Goal: Task Accomplishment & Management: Complete application form

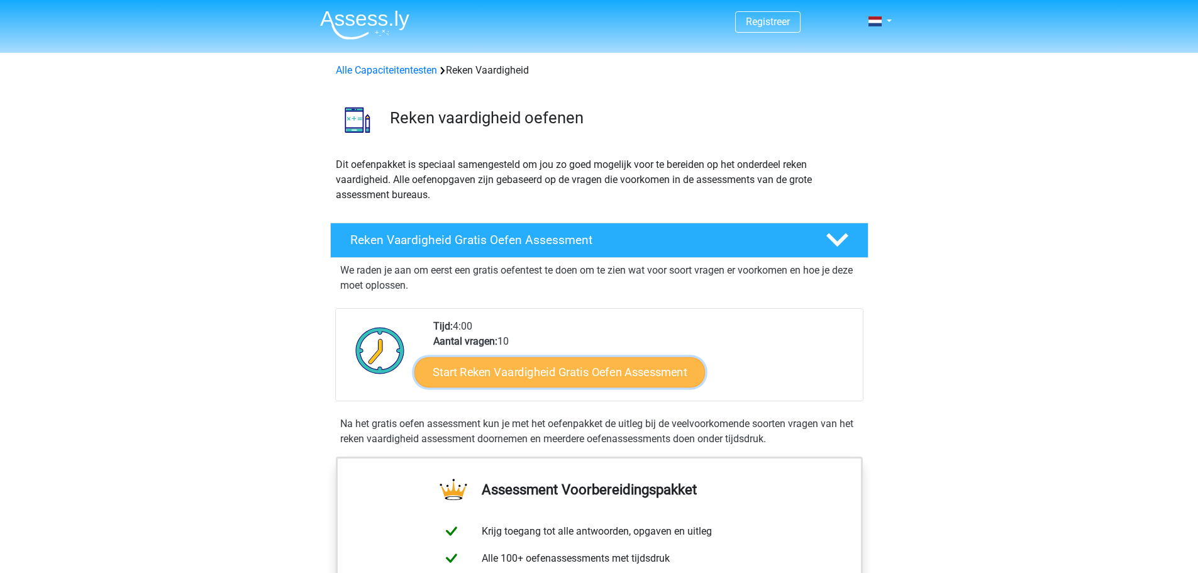
click at [529, 370] on link "Start Reken Vaardigheid Gratis Oefen Assessment" at bounding box center [559, 372] width 290 height 30
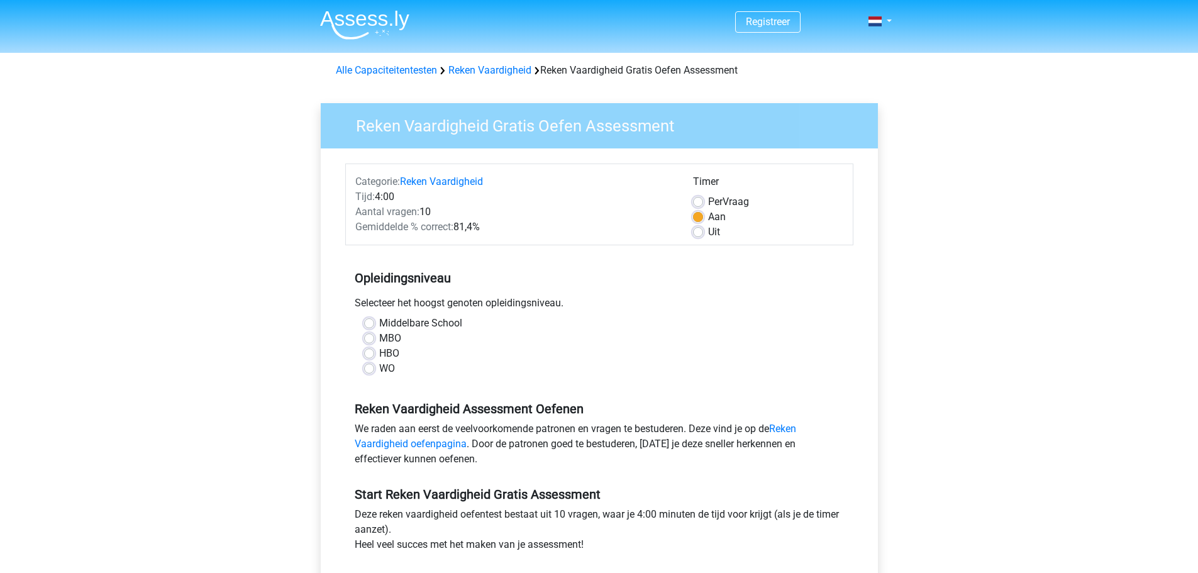
click at [379, 353] on label "HBO" at bounding box center [389, 353] width 20 height 15
click at [370, 353] on input "HBO" at bounding box center [369, 352] width 10 height 13
radio input "true"
click at [708, 230] on label "Uit" at bounding box center [714, 231] width 12 height 15
click at [700, 230] on input "Uit" at bounding box center [698, 230] width 10 height 13
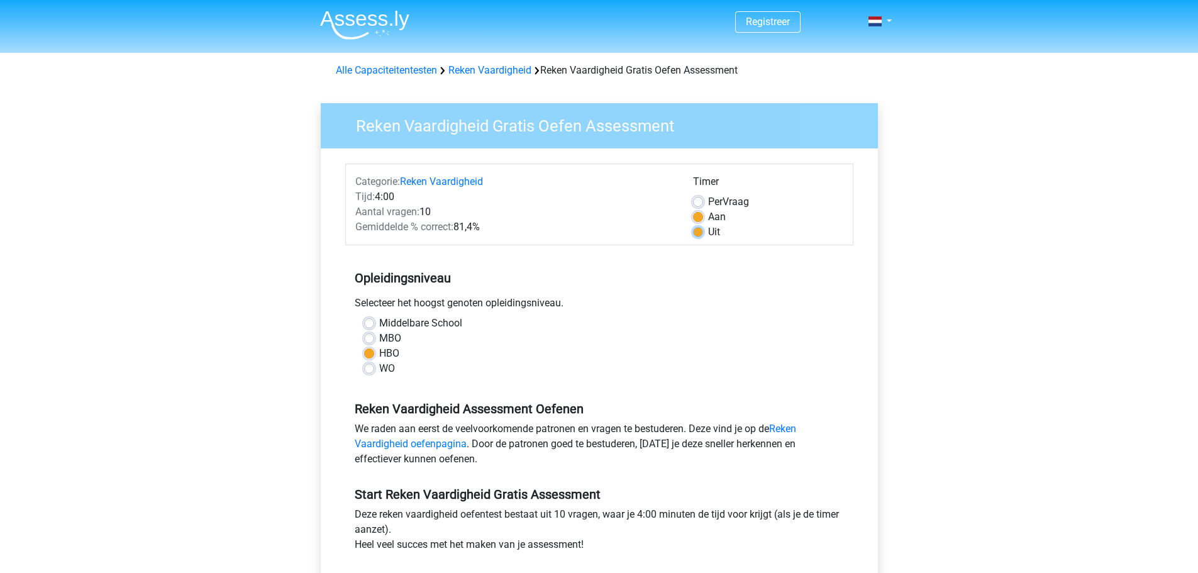
radio input "true"
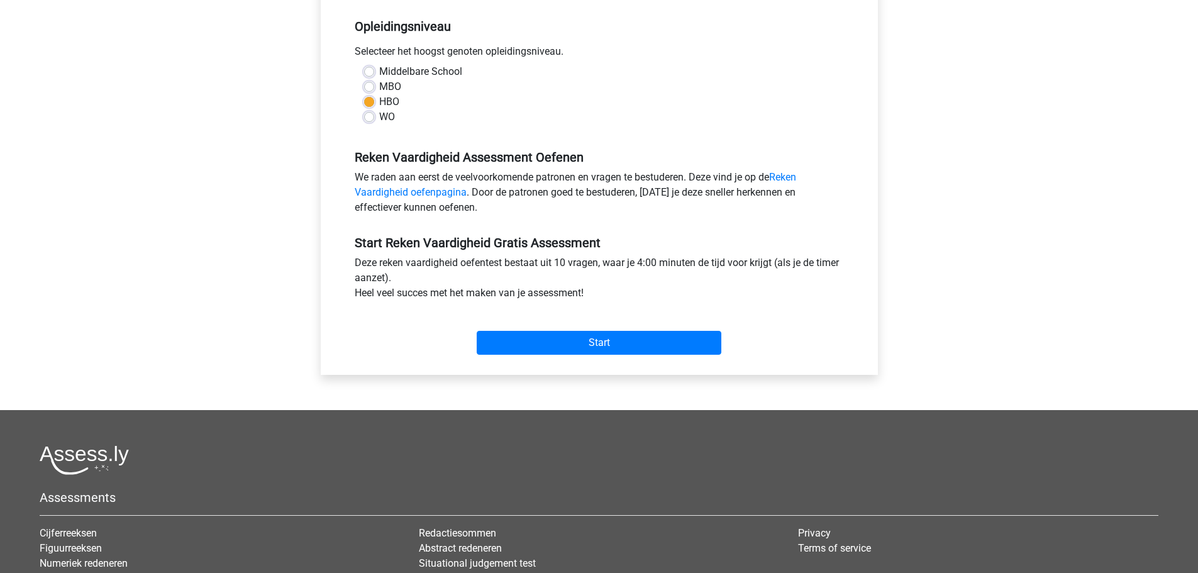
click at [597, 328] on div "Start" at bounding box center [599, 333] width 508 height 44
click at [619, 338] on input "Start" at bounding box center [599, 343] width 245 height 24
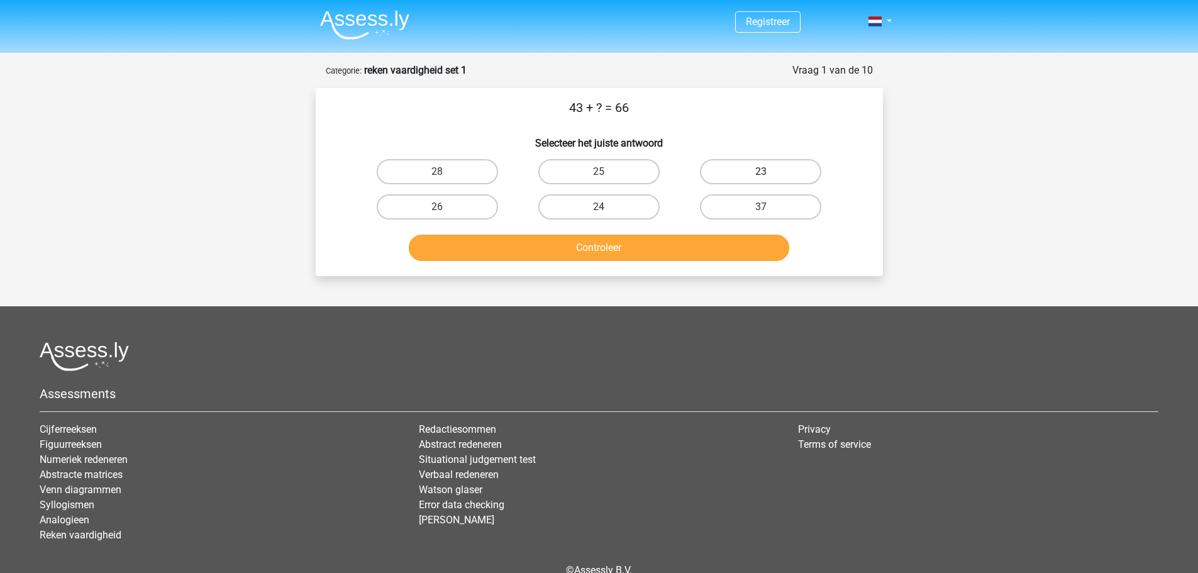
click at [756, 171] on label "23" at bounding box center [760, 171] width 121 height 25
click at [761, 172] on input "23" at bounding box center [765, 176] width 8 height 8
radio input "true"
click at [690, 242] on button "Controleer" at bounding box center [599, 248] width 380 height 26
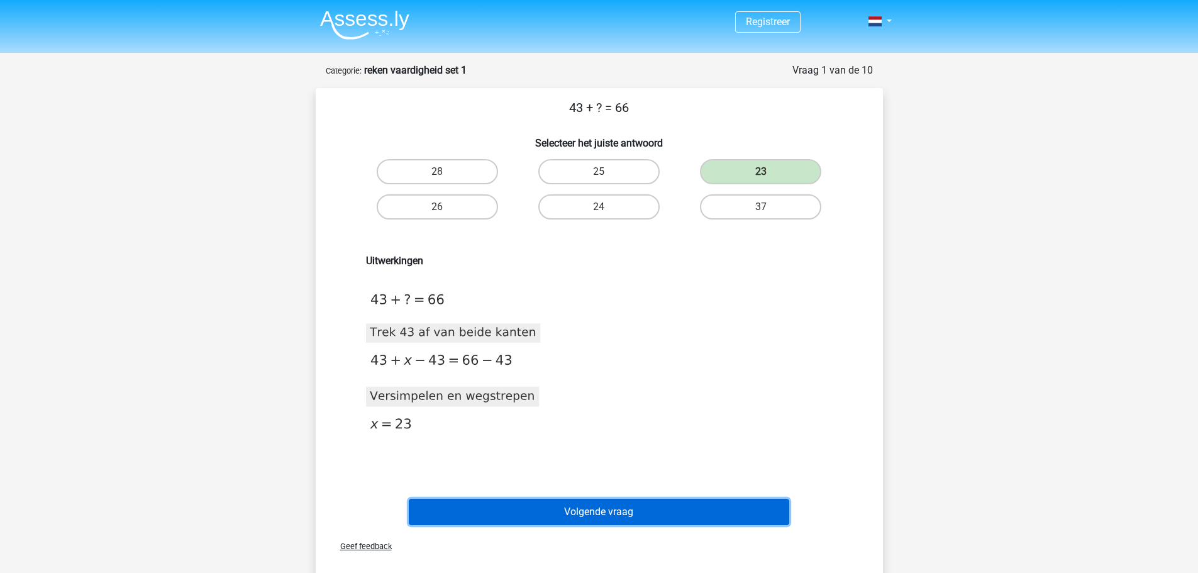
drag, startPoint x: 590, startPoint y: 511, endPoint x: 587, endPoint y: 436, distance: 74.9
click at [604, 446] on div "43 + ? = 66 Selecteer het juiste antwoord 28 25 23 26" at bounding box center [599, 313] width 557 height 431
click at [560, 506] on button "Volgende vraag" at bounding box center [599, 512] width 380 height 26
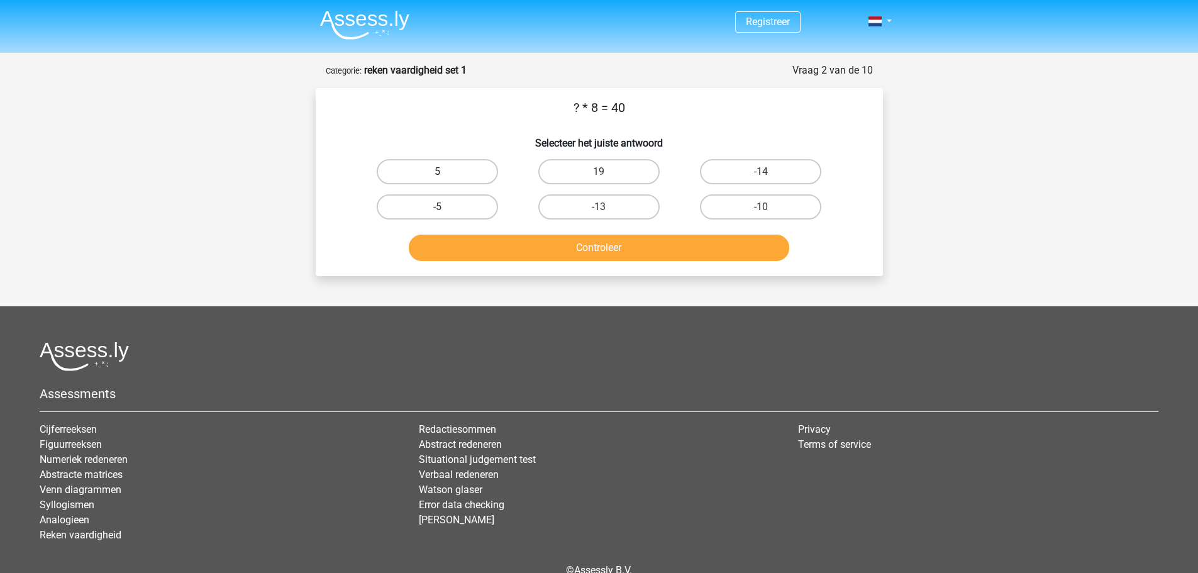
click at [446, 175] on label "5" at bounding box center [437, 171] width 121 height 25
click at [445, 175] on input "5" at bounding box center [441, 176] width 8 height 8
radio input "true"
click at [517, 267] on div "? * 8 = 40 Selecteer het juiste antwoord 5 19 -14 -5" at bounding box center [599, 182] width 567 height 188
click at [534, 248] on button "Controleer" at bounding box center [599, 248] width 380 height 26
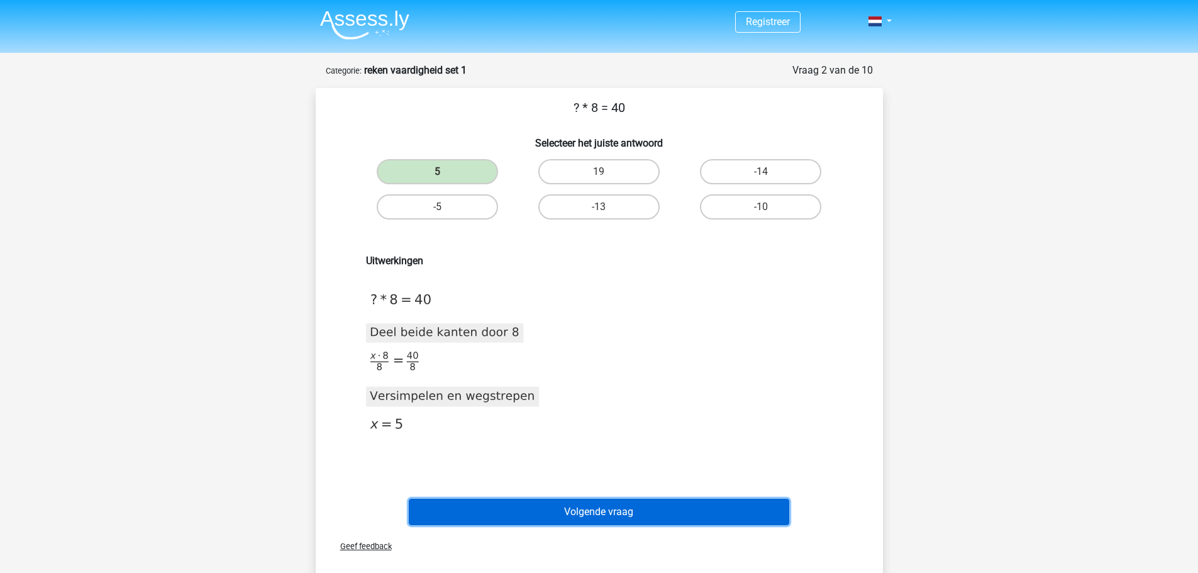
click at [636, 506] on button "Volgende vraag" at bounding box center [599, 512] width 380 height 26
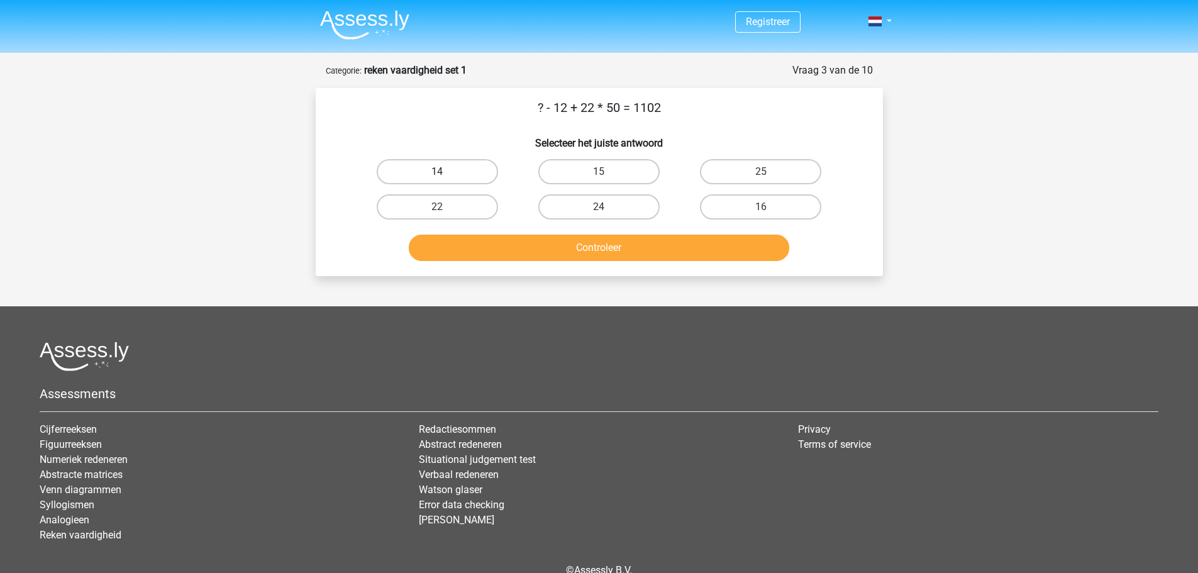
click at [448, 169] on label "14" at bounding box center [437, 171] width 121 height 25
click at [445, 172] on input "14" at bounding box center [441, 176] width 8 height 8
radio input "true"
click at [620, 254] on button "Controleer" at bounding box center [599, 248] width 380 height 26
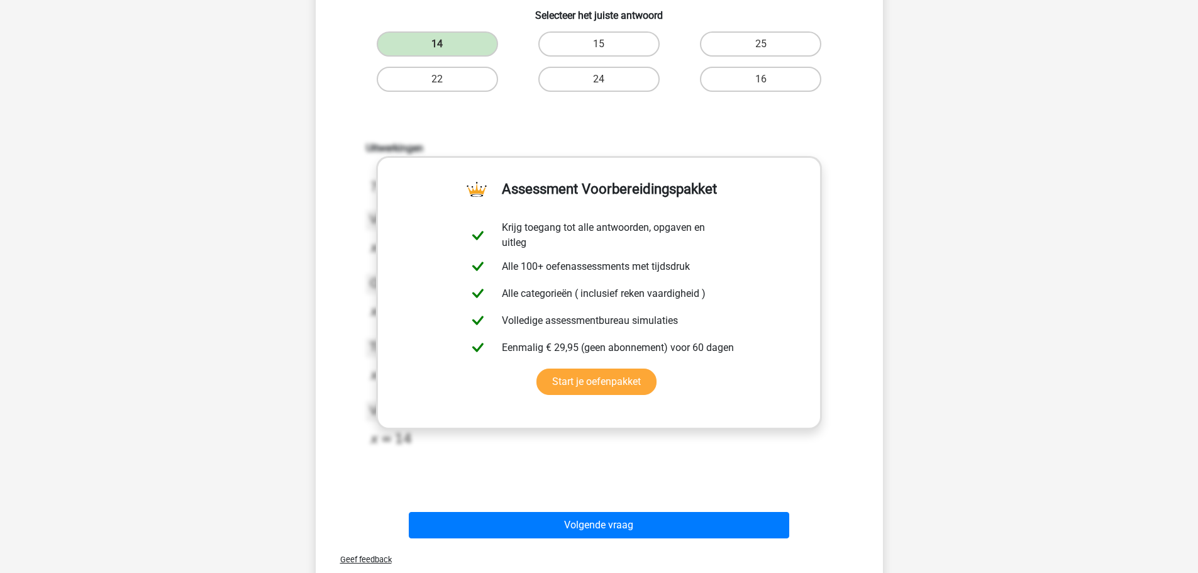
scroll to position [189, 0]
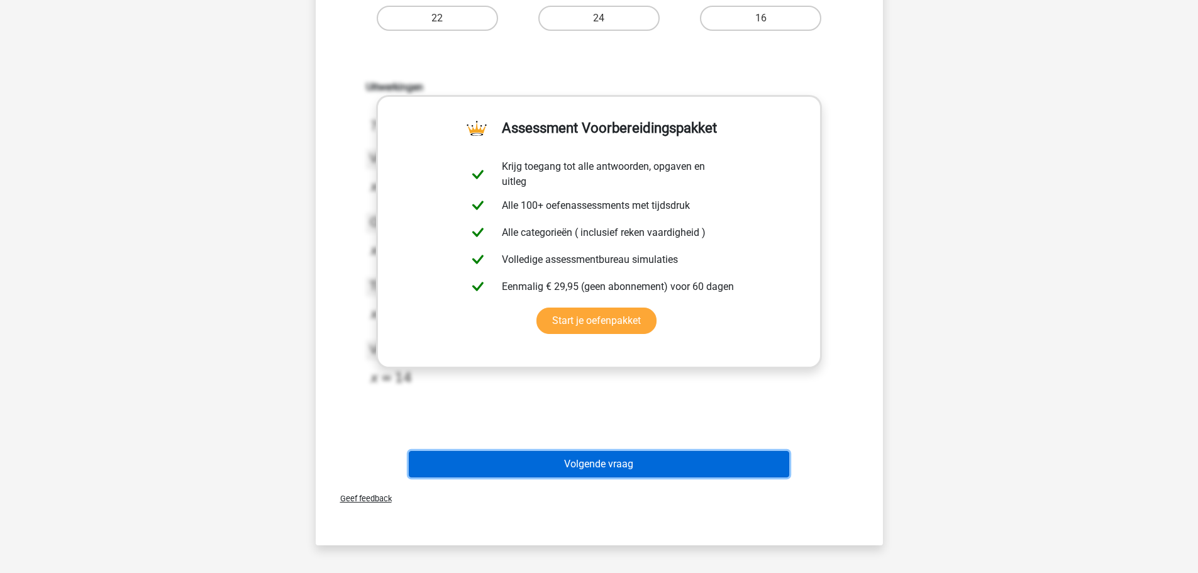
click at [606, 472] on button "Volgende vraag" at bounding box center [599, 464] width 380 height 26
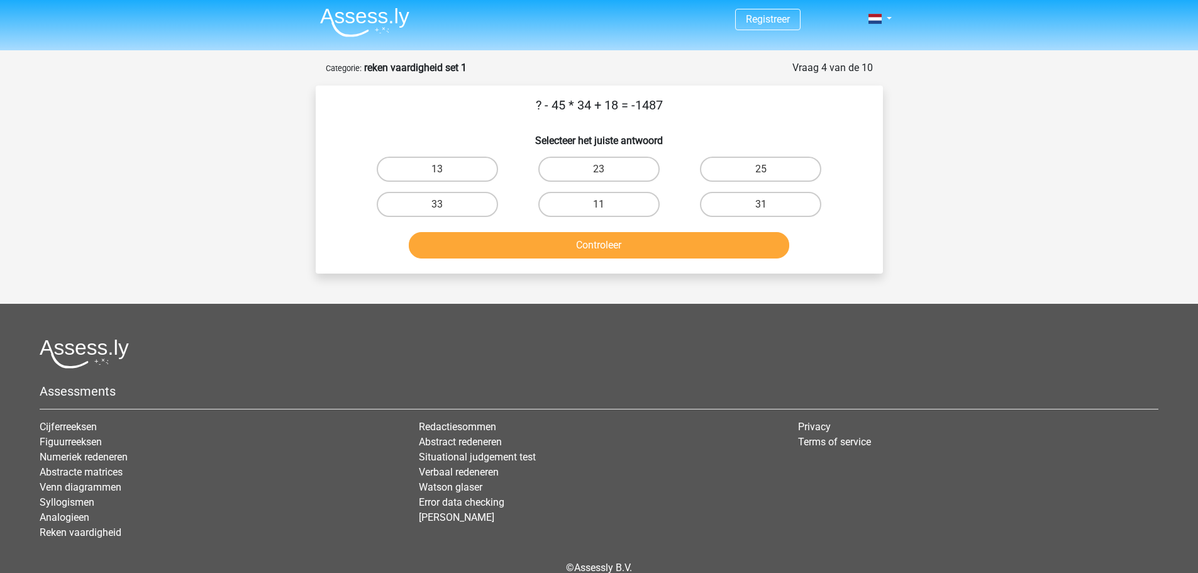
scroll to position [0, 0]
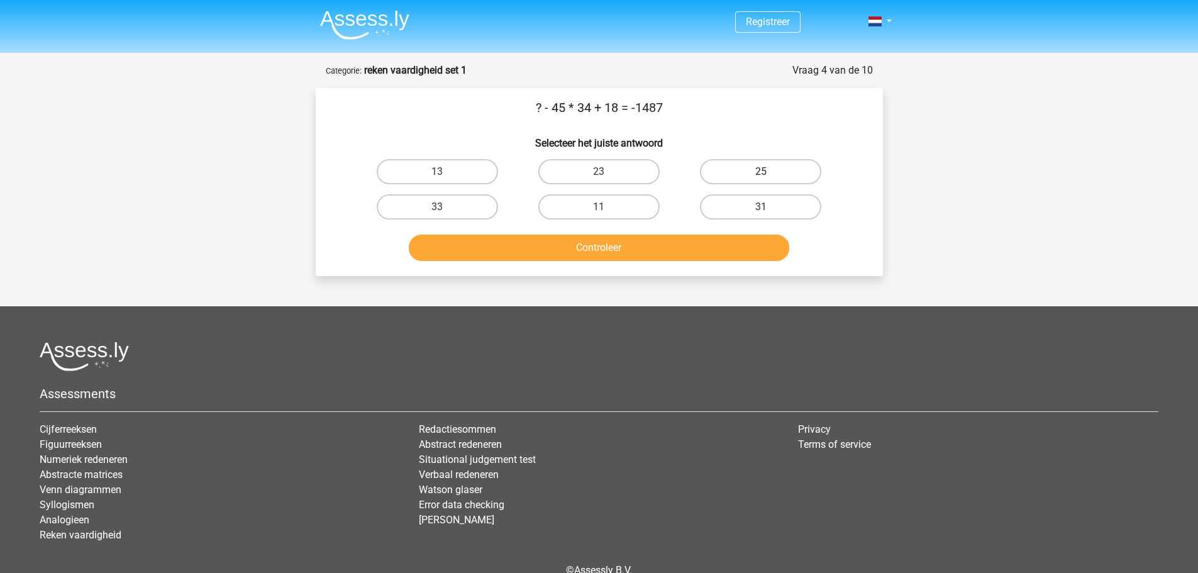
click at [709, 177] on label "25" at bounding box center [760, 171] width 121 height 25
click at [761, 177] on input "25" at bounding box center [765, 176] width 8 height 8
radio input "true"
click at [695, 262] on div "Controleer" at bounding box center [599, 250] width 485 height 31
click at [692, 258] on button "Controleer" at bounding box center [599, 248] width 380 height 26
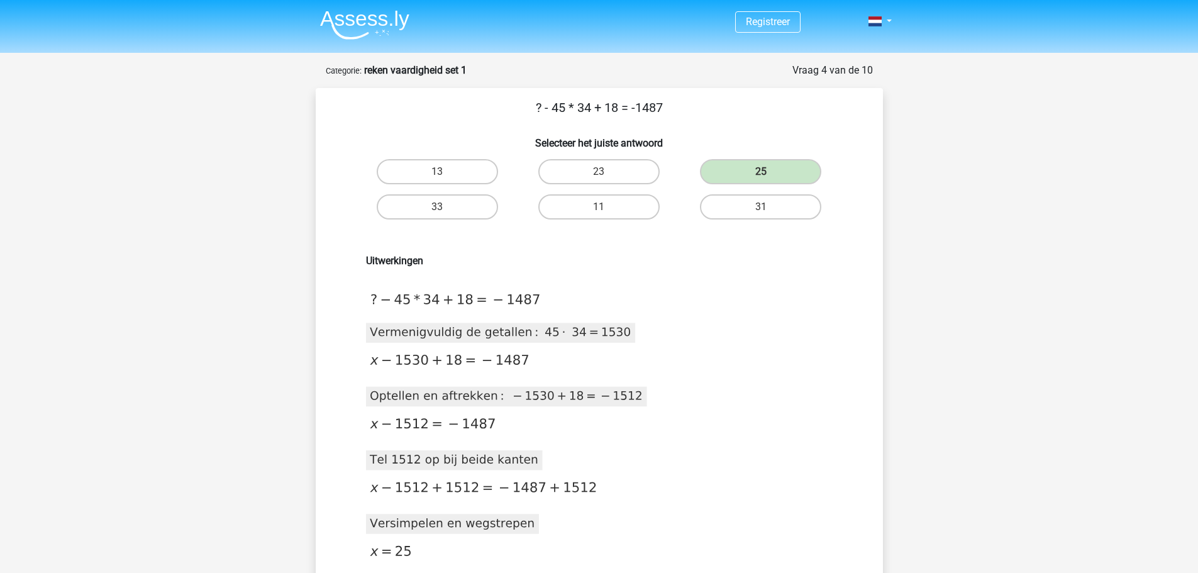
drag, startPoint x: 593, startPoint y: 474, endPoint x: 431, endPoint y: 448, distance: 163.6
click at [431, 448] on icon at bounding box center [517, 427] width 302 height 310
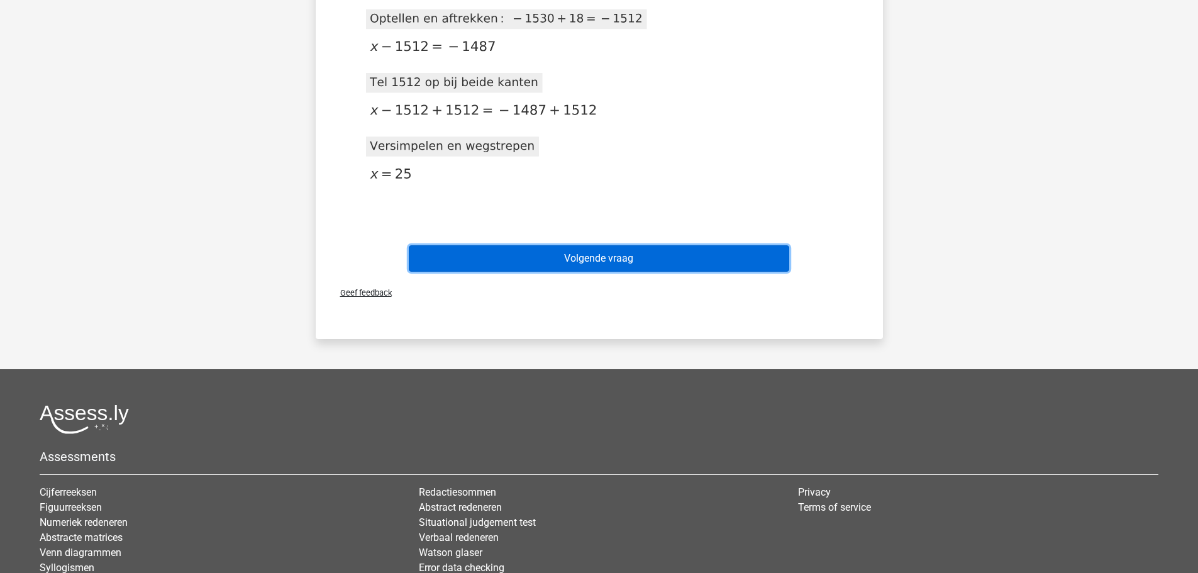
click at [556, 263] on button "Volgende vraag" at bounding box center [599, 258] width 380 height 26
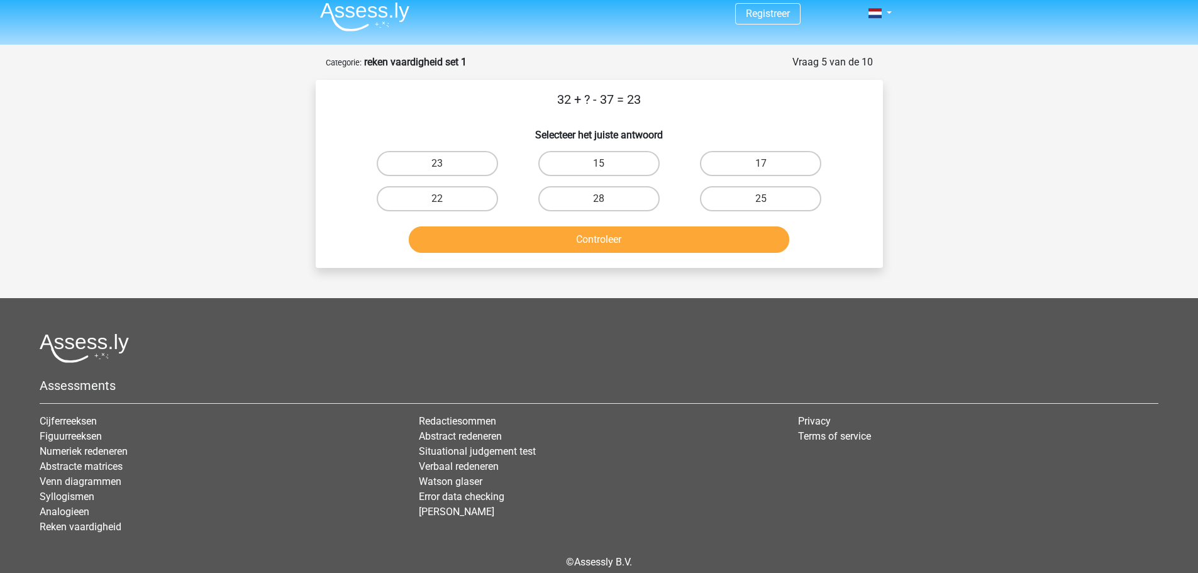
scroll to position [0, 0]
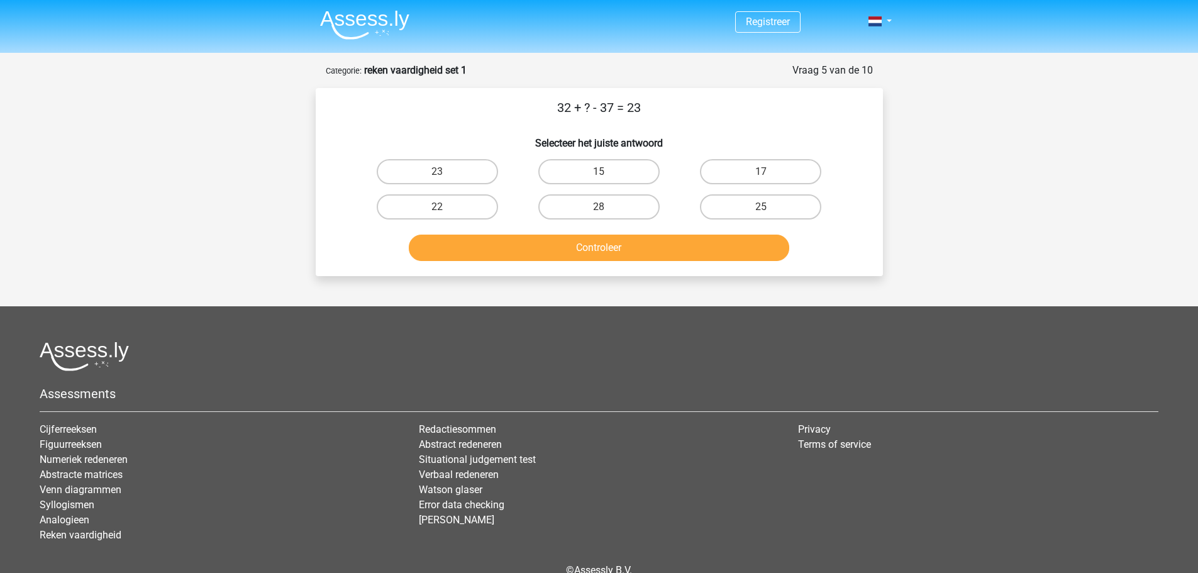
click at [612, 185] on div "15" at bounding box center [599, 171] width 162 height 35
click at [602, 206] on label "28" at bounding box center [598, 206] width 121 height 25
click at [602, 207] on input "28" at bounding box center [603, 211] width 8 height 8
radio input "true"
click at [594, 257] on button "Controleer" at bounding box center [599, 248] width 380 height 26
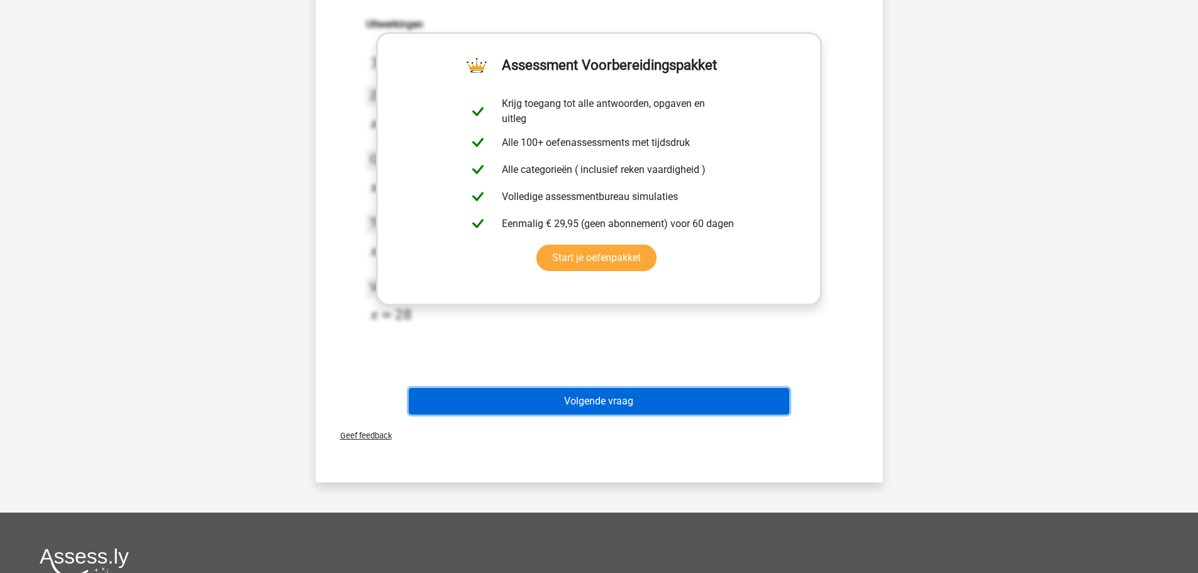
click at [653, 401] on button "Volgende vraag" at bounding box center [599, 401] width 380 height 26
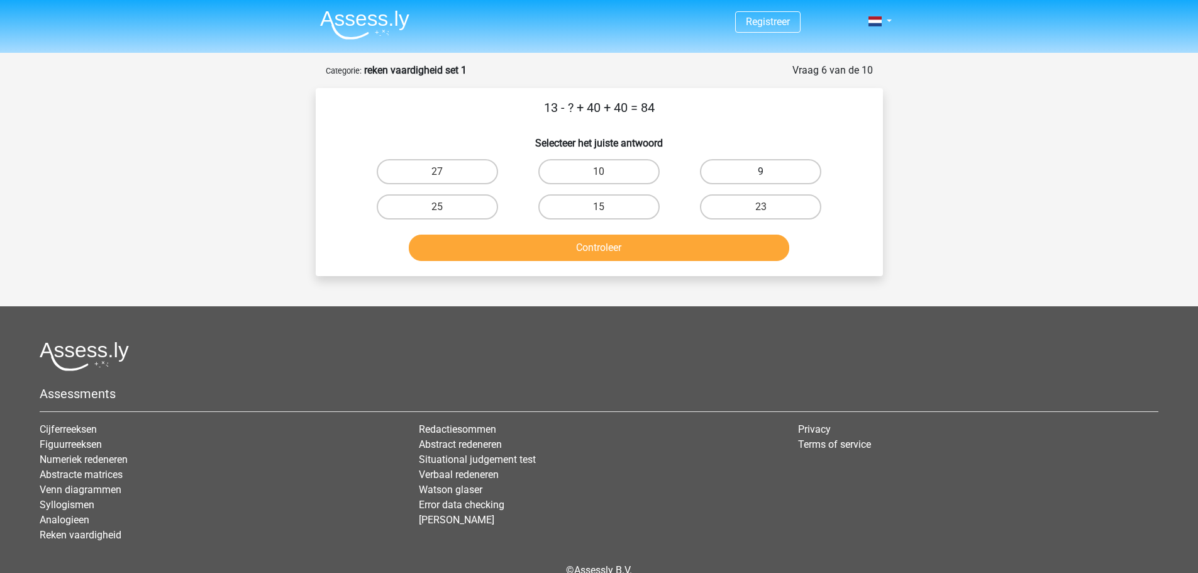
click at [719, 181] on label "9" at bounding box center [760, 171] width 121 height 25
click at [761, 180] on input "9" at bounding box center [765, 176] width 8 height 8
radio input "true"
click at [676, 237] on button "Controleer" at bounding box center [599, 248] width 380 height 26
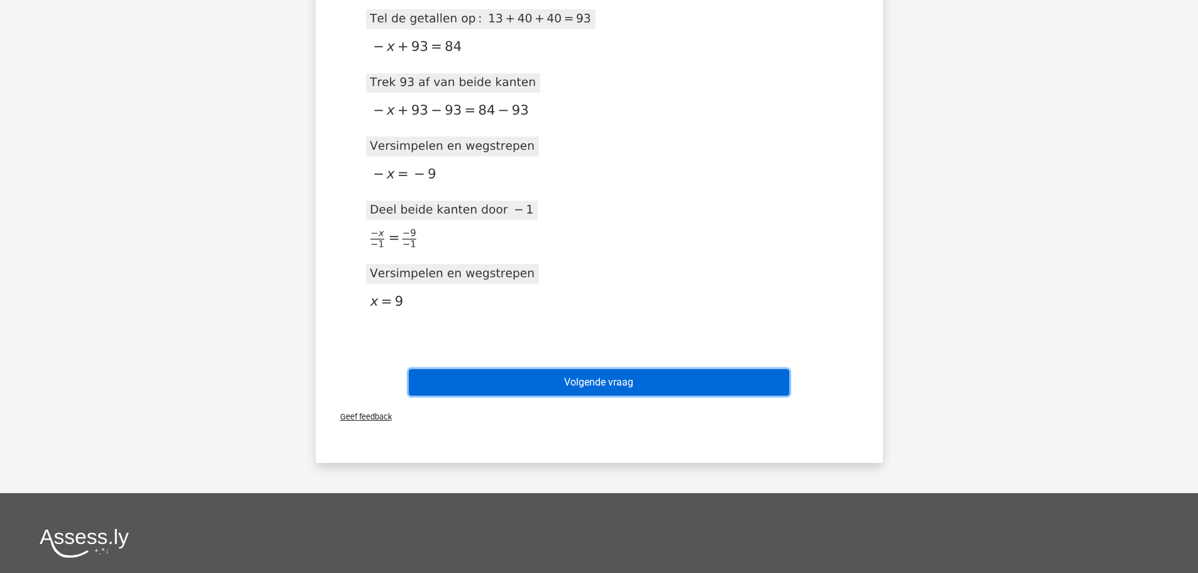
click at [616, 395] on button "Volgende vraag" at bounding box center [599, 382] width 380 height 26
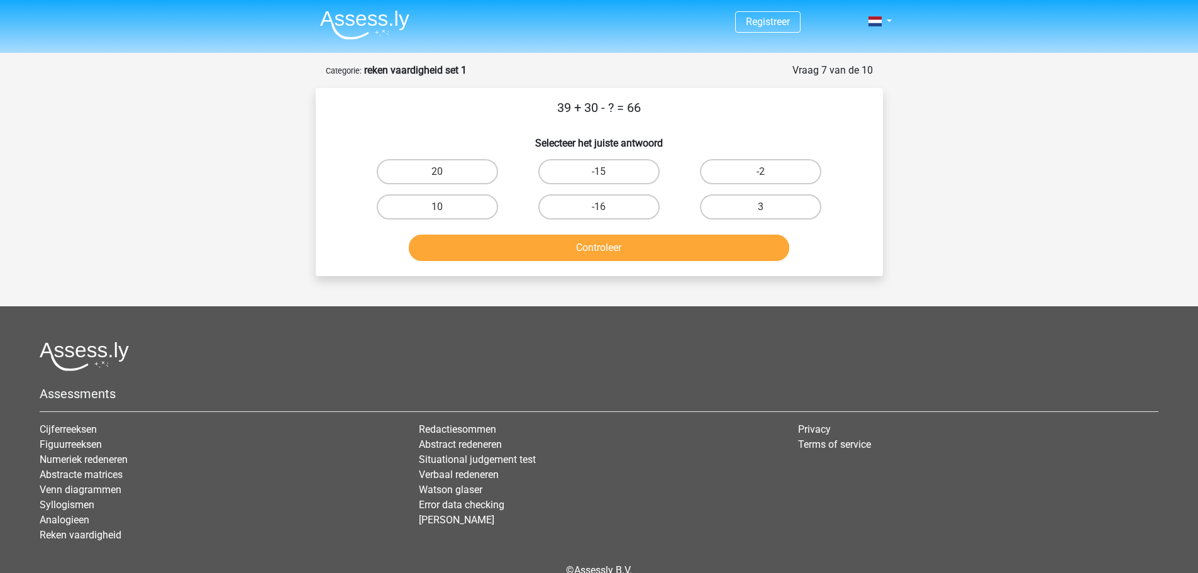
drag, startPoint x: 553, startPoint y: 109, endPoint x: 665, endPoint y: 109, distance: 111.9
click at [665, 109] on p "39 + 30 - ? = 66" at bounding box center [599, 107] width 527 height 19
drag, startPoint x: 558, startPoint y: 109, endPoint x: 672, endPoint y: 108, distance: 114.5
click at [672, 108] on p "39 + 30 - ? = 66" at bounding box center [599, 107] width 527 height 19
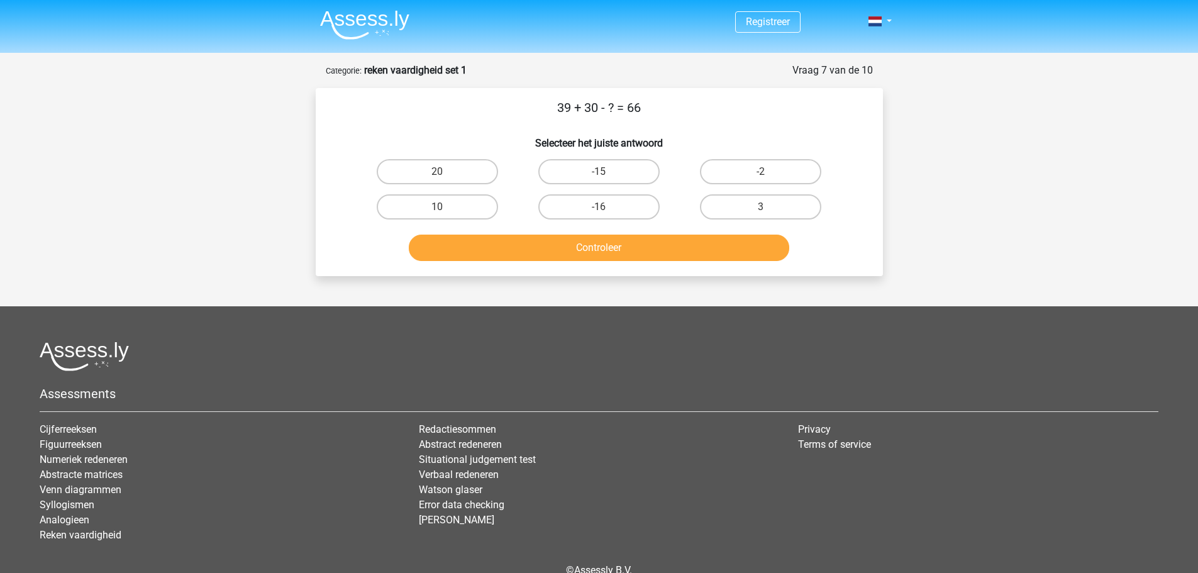
click at [672, 108] on p "39 + 30 - ? = 66" at bounding box center [599, 107] width 527 height 19
drag, startPoint x: 556, startPoint y: 106, endPoint x: 711, endPoint y: 113, distance: 155.4
click at [709, 113] on p "39 + 30 - ? = 66" at bounding box center [599, 107] width 527 height 19
click at [713, 113] on p "39 + 30 - ? = 66" at bounding box center [599, 107] width 527 height 19
click at [655, 120] on div "39 + 30 - ? = 66 Selecteer het juiste antwoord 20 -15 -2 10" at bounding box center [599, 182] width 557 height 168
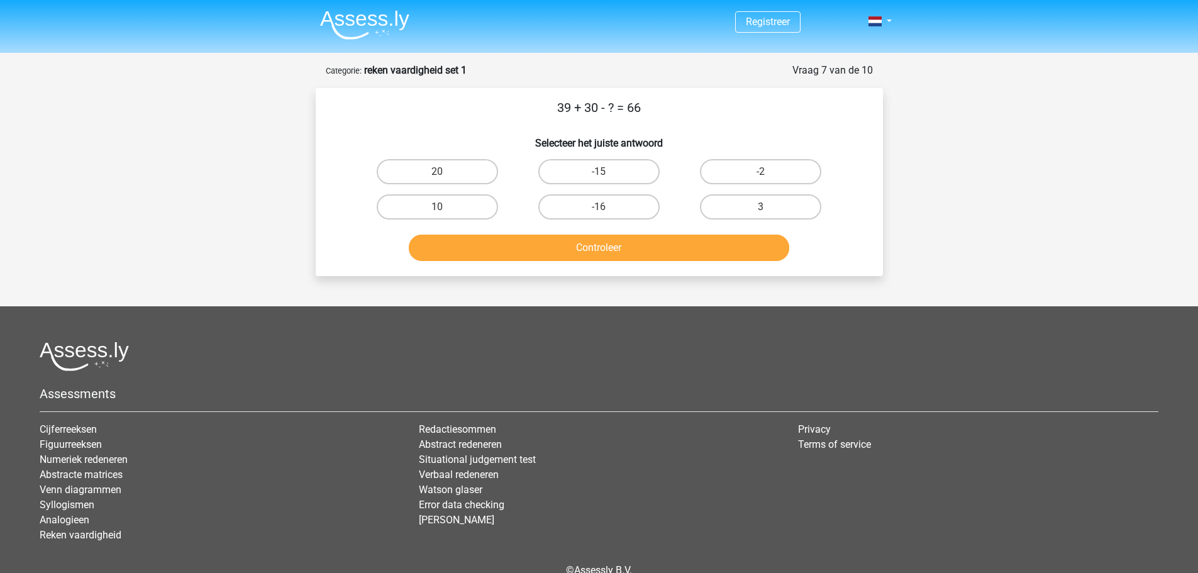
drag, startPoint x: 752, startPoint y: 206, endPoint x: 884, endPoint y: 158, distance: 140.2
click at [889, 153] on div "Vraag 7 van de 10 Categorie: reken vaardigheid set 1 39 + 30 - ? = 66 Selecteer…" at bounding box center [599, 169] width 587 height 213
drag, startPoint x: 766, startPoint y: 204, endPoint x: 753, endPoint y: 216, distance: 17.8
click at [765, 204] on label "3" at bounding box center [760, 206] width 121 height 25
click at [765, 207] on input "3" at bounding box center [765, 211] width 8 height 8
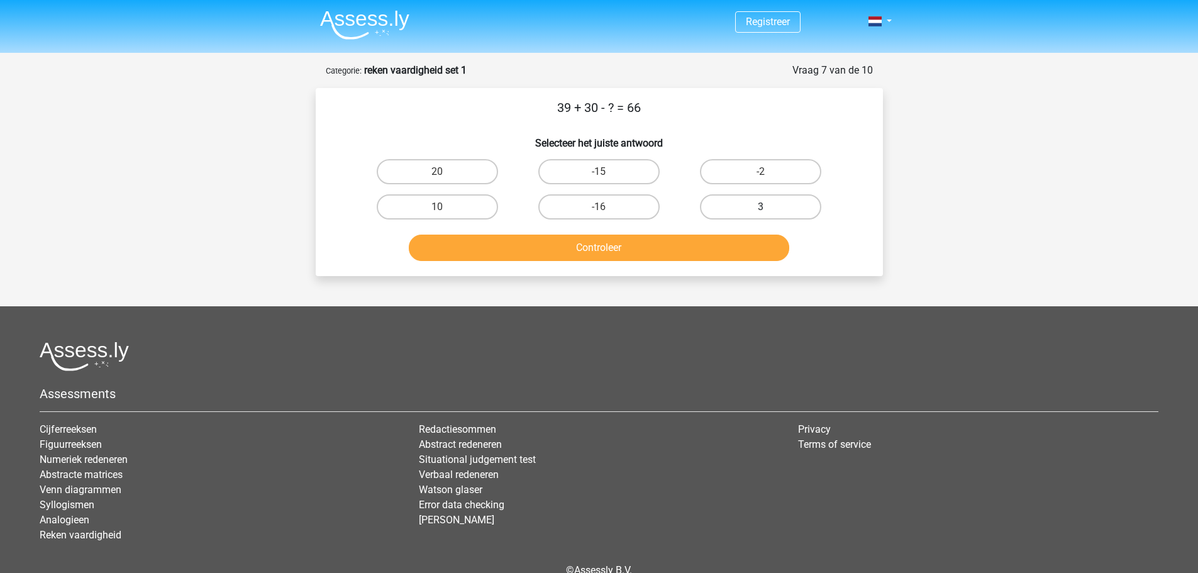
radio input "true"
click at [708, 242] on button "Controleer" at bounding box center [599, 248] width 380 height 26
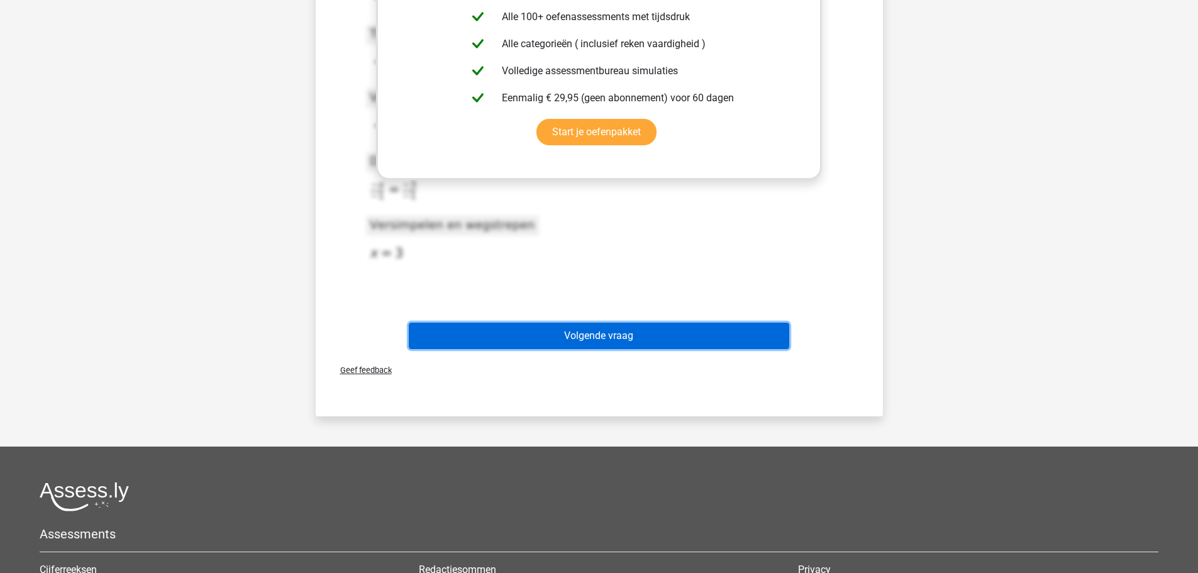
click at [633, 327] on button "Volgende vraag" at bounding box center [599, 336] width 380 height 26
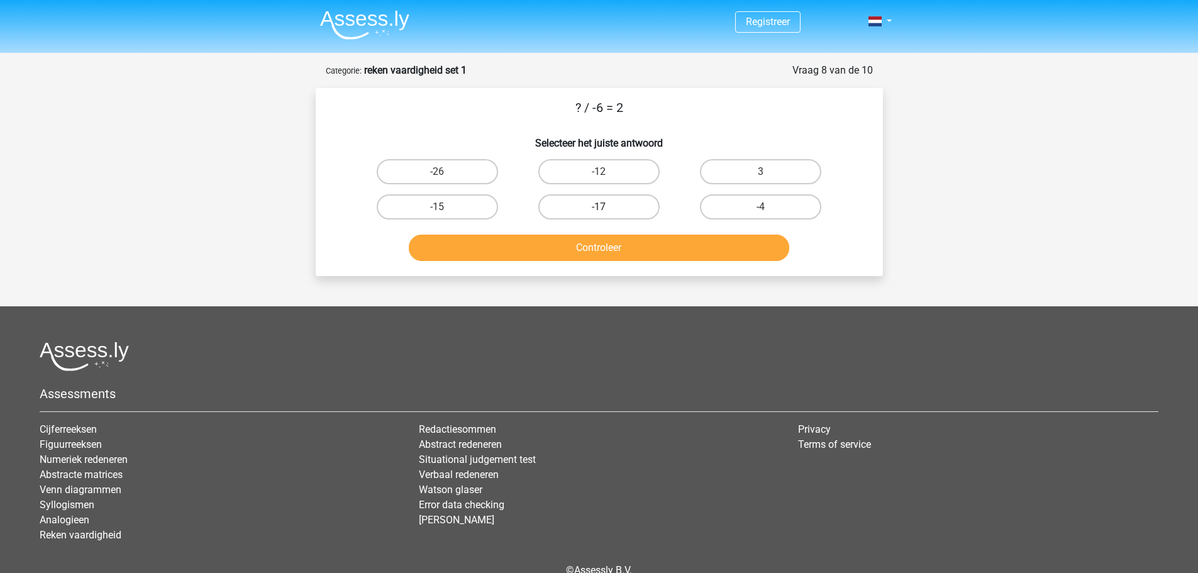
drag, startPoint x: 628, startPoint y: 168, endPoint x: 627, endPoint y: 195, distance: 27.1
click at [627, 169] on label "-12" at bounding box center [598, 171] width 121 height 25
click at [607, 172] on input "-12" at bounding box center [603, 176] width 8 height 8
radio input "true"
click at [619, 247] on button "Controleer" at bounding box center [599, 248] width 380 height 26
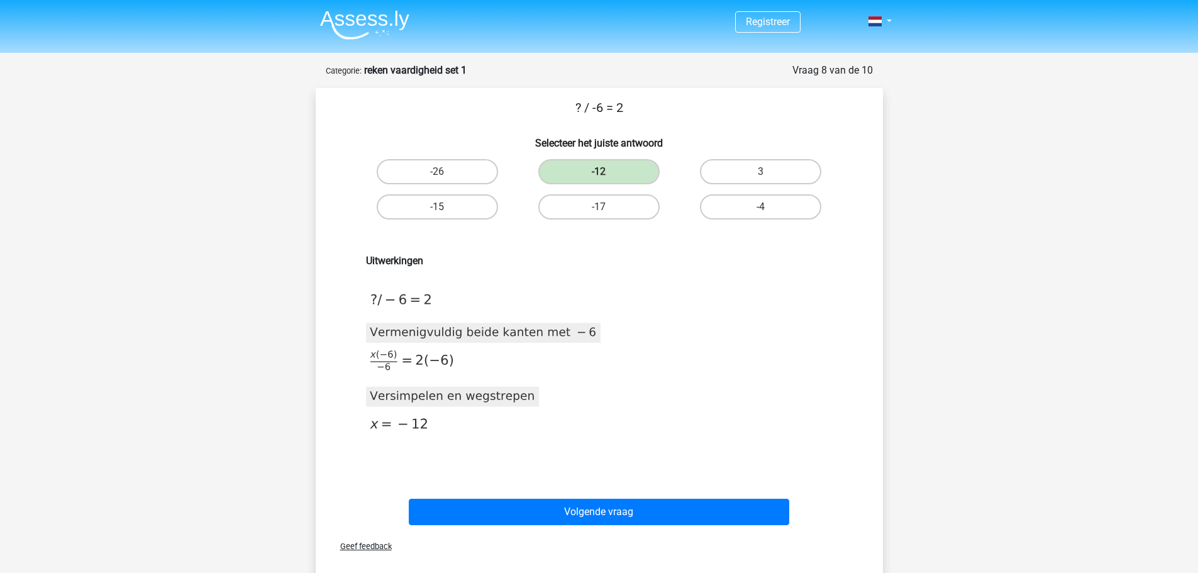
click at [624, 495] on div "Volgende vraag" at bounding box center [599, 509] width 527 height 41
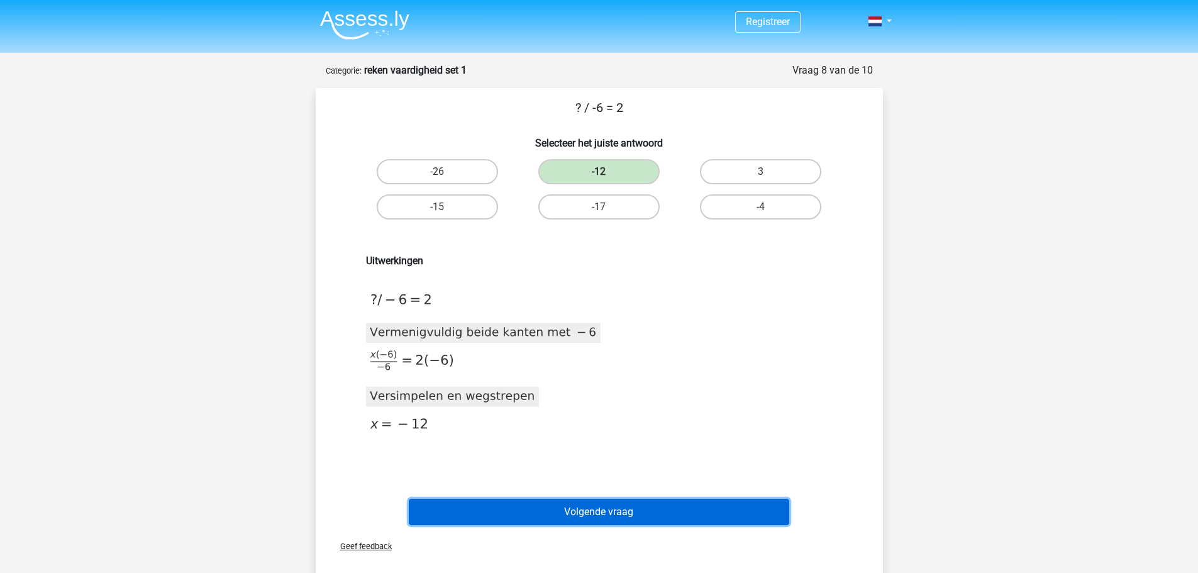
click at [631, 506] on button "Volgende vraag" at bounding box center [599, 512] width 380 height 26
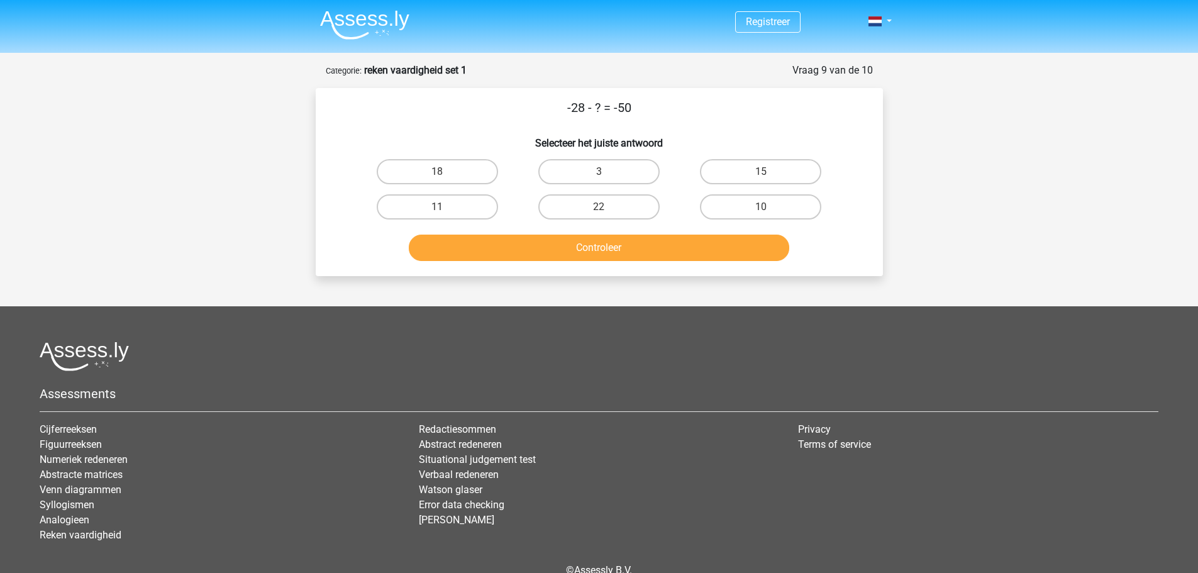
click at [617, 223] on div "22" at bounding box center [599, 206] width 162 height 35
click at [609, 213] on label "22" at bounding box center [598, 206] width 121 height 25
click at [607, 213] on input "22" at bounding box center [603, 211] width 8 height 8
radio input "true"
click at [622, 241] on button "Controleer" at bounding box center [599, 248] width 380 height 26
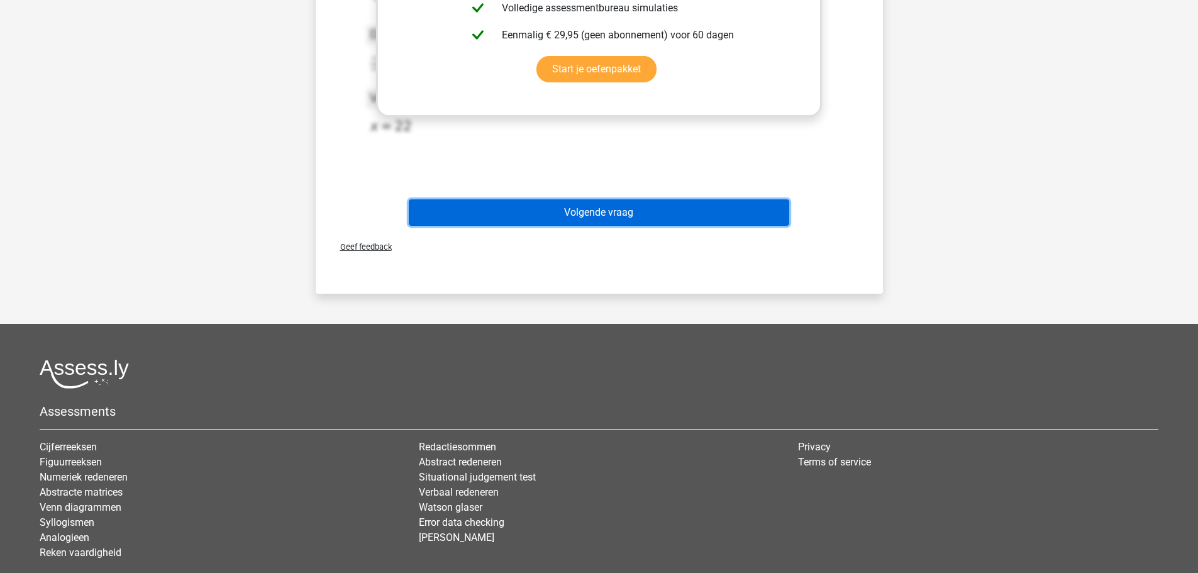
click at [610, 222] on button "Volgende vraag" at bounding box center [599, 212] width 380 height 26
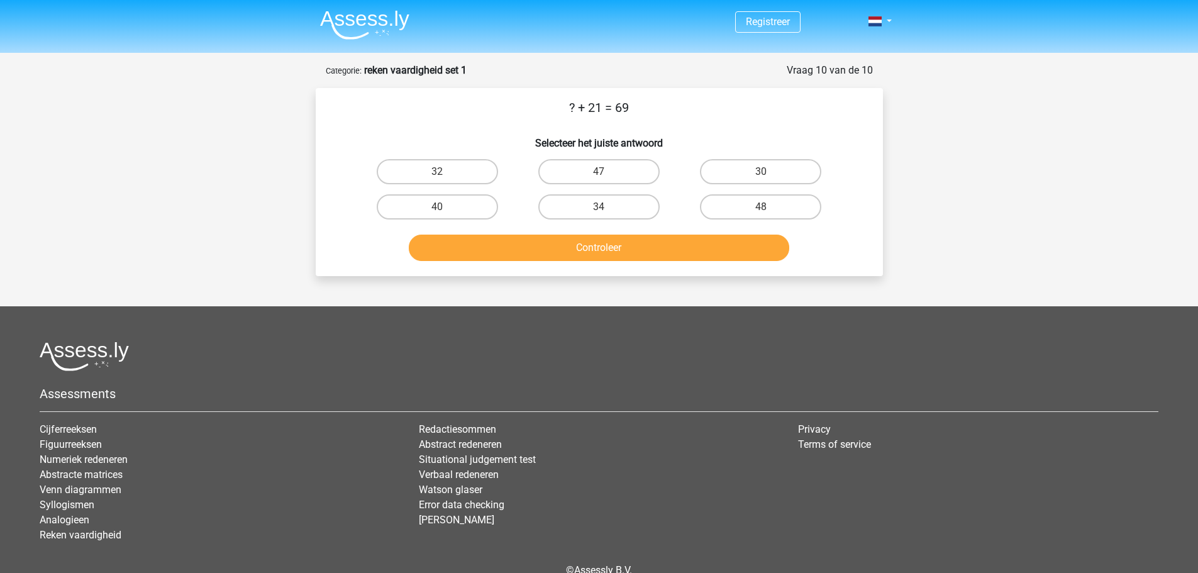
drag, startPoint x: 611, startPoint y: 180, endPoint x: 617, endPoint y: 248, distance: 68.8
click at [611, 181] on label "47" at bounding box center [598, 171] width 121 height 25
click at [607, 180] on input "47" at bounding box center [603, 176] width 8 height 8
radio input "true"
click at [616, 280] on div "Registreer Nederlands English" at bounding box center [599, 319] width 1198 height 638
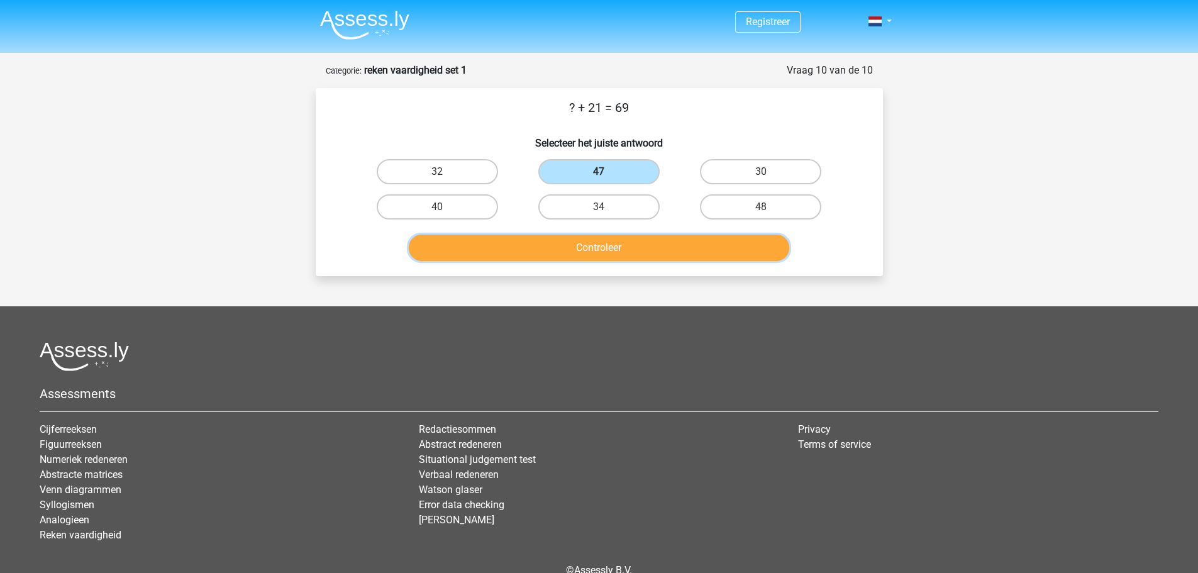
click at [600, 236] on button "Controleer" at bounding box center [599, 248] width 380 height 26
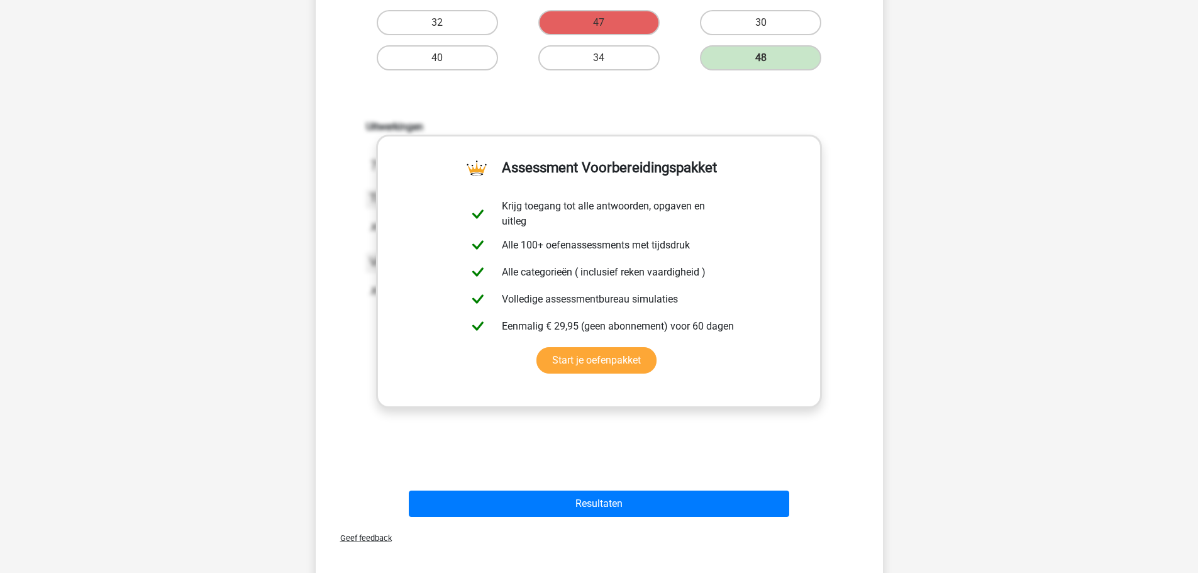
scroll to position [440, 0]
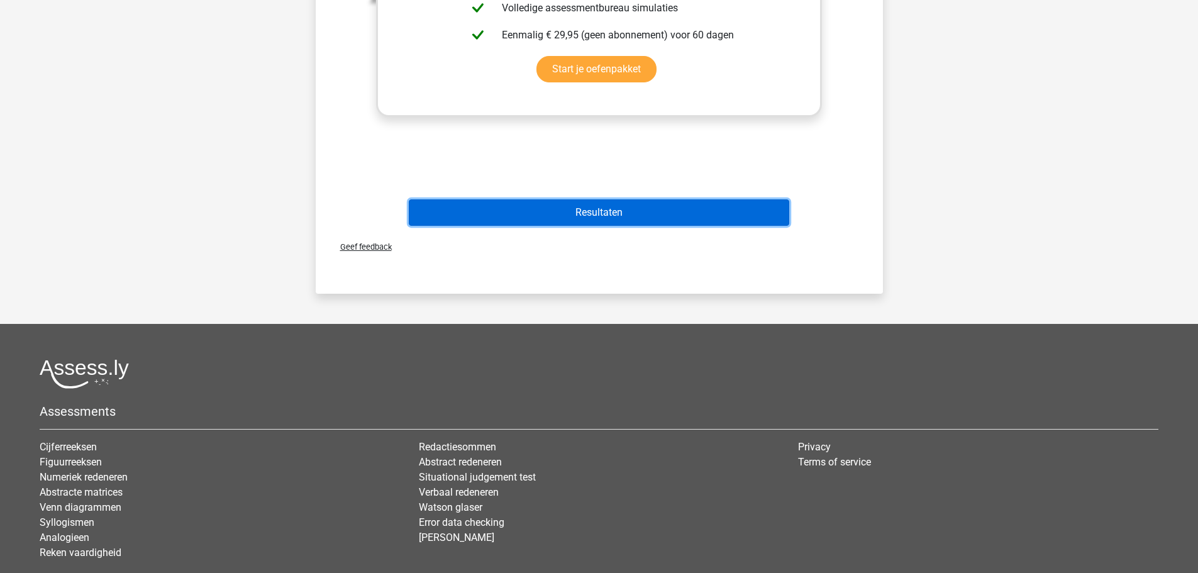
click at [628, 226] on button "Resultaten" at bounding box center [599, 212] width 380 height 26
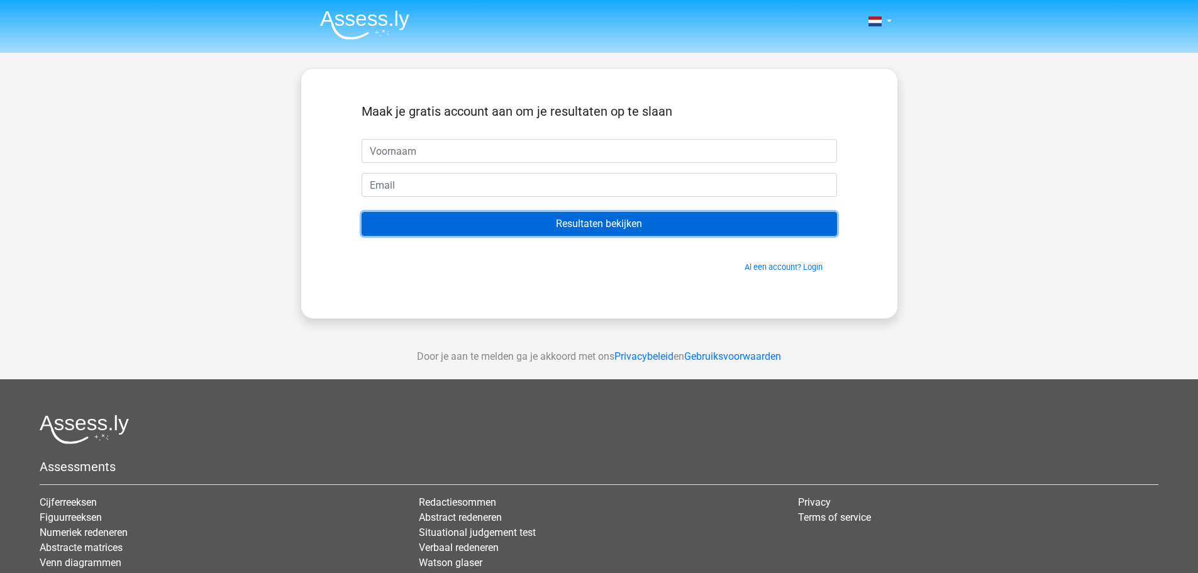
click at [537, 222] on input "Resultaten bekijken" at bounding box center [599, 224] width 475 height 24
click at [602, 225] on input "Resultaten bekijken" at bounding box center [599, 224] width 475 height 24
click at [599, 224] on input "Resultaten bekijken" at bounding box center [599, 224] width 475 height 24
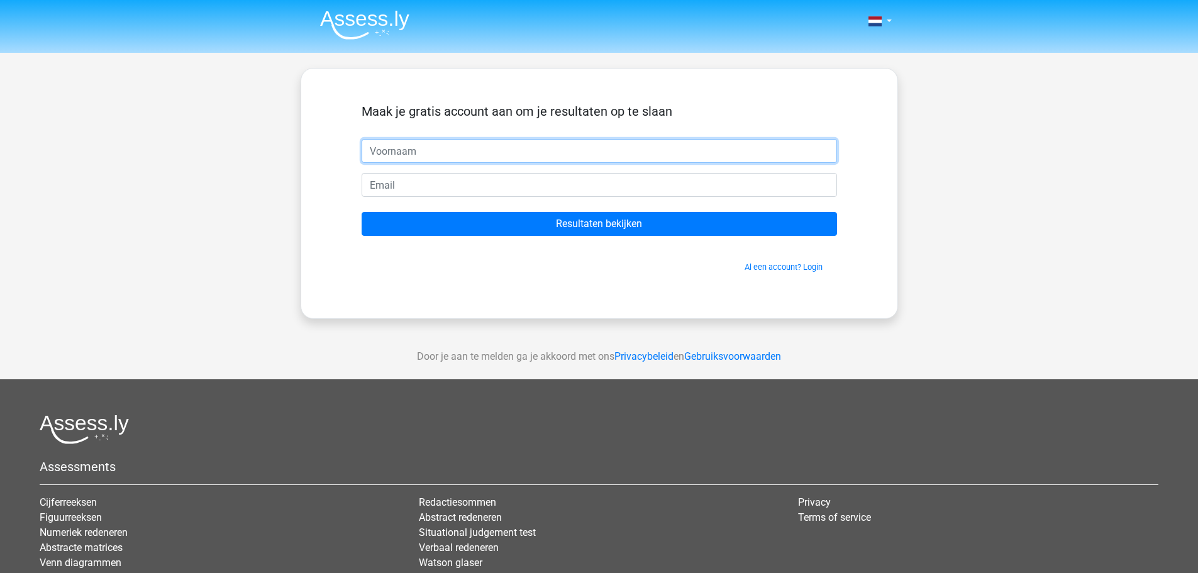
click at [559, 151] on input "text" at bounding box center [599, 151] width 475 height 24
type input "joep"
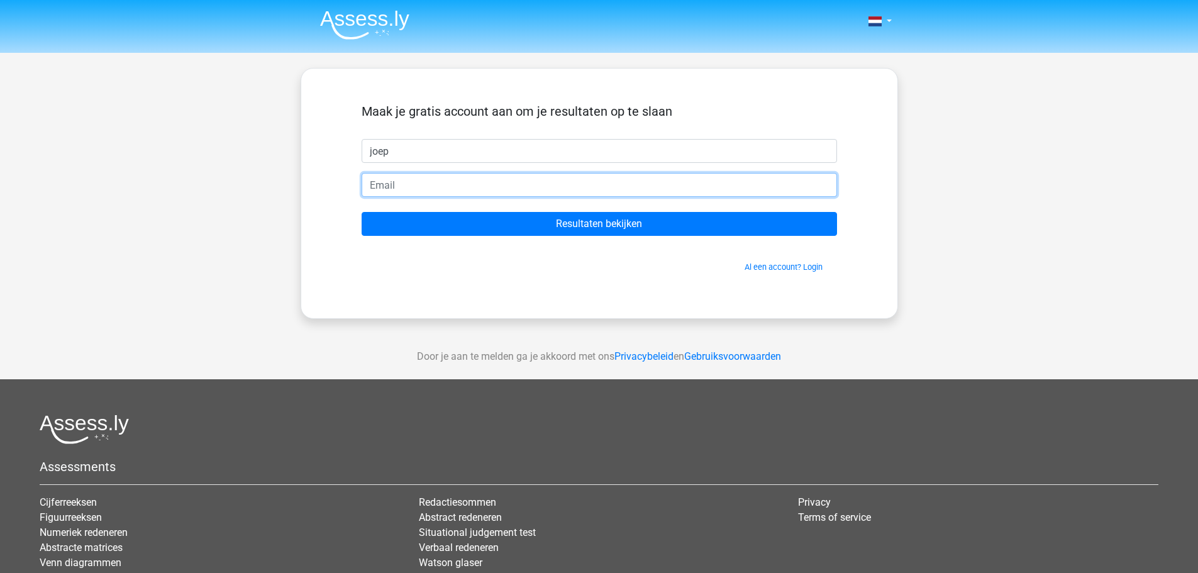
click at [582, 184] on input "email" at bounding box center [599, 185] width 475 height 24
